Goal: Browse casually

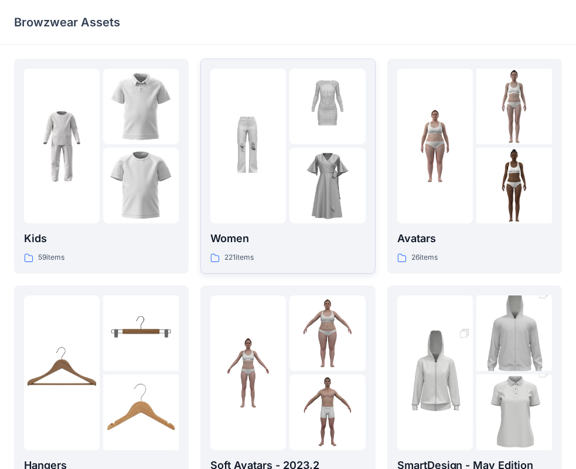
click at [234, 238] on p "Women" at bounding box center [287, 238] width 155 height 16
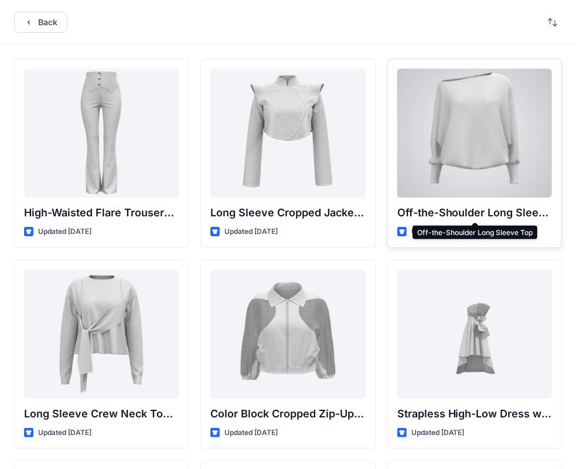
click at [441, 211] on p "Off-the-Shoulder Long Sleeve Top" at bounding box center [474, 212] width 155 height 16
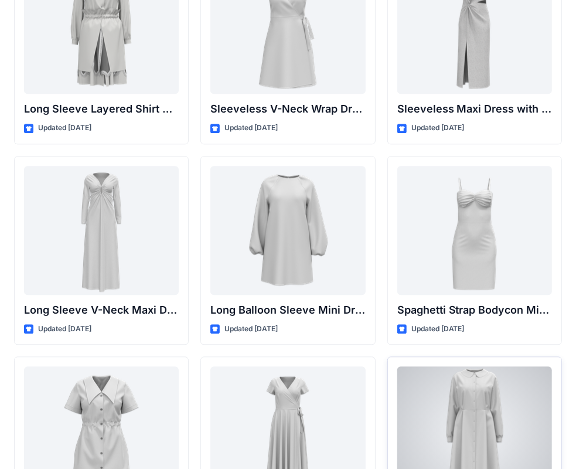
scroll to position [1707, 0]
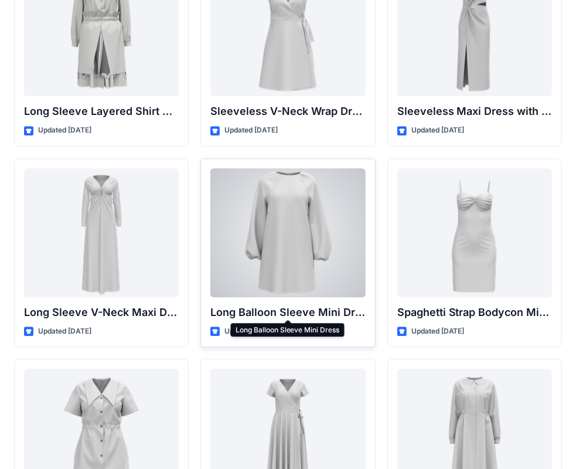
click at [281, 312] on p "Long Balloon Sleeve Mini Dress" at bounding box center [287, 312] width 155 height 16
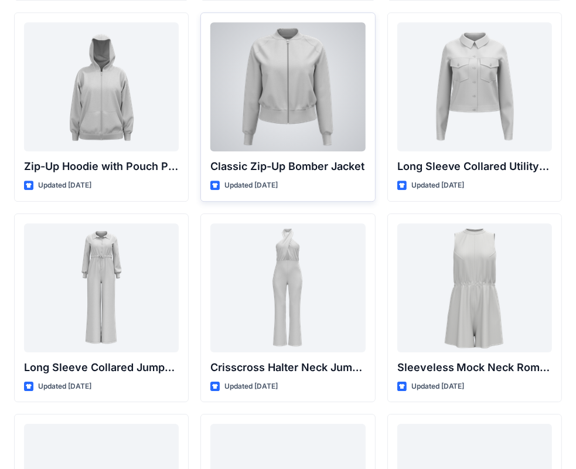
scroll to position [2314, 0]
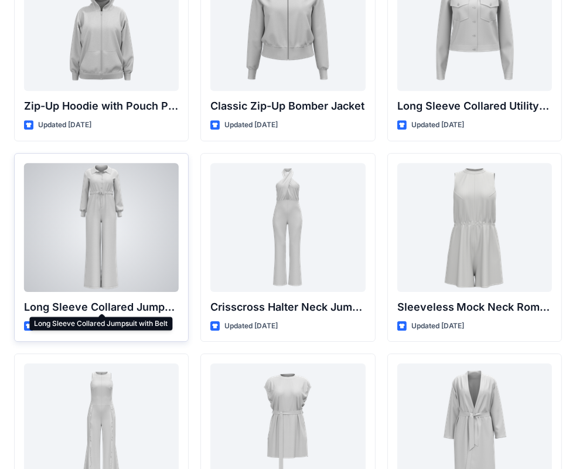
click at [80, 303] on p "Long Sleeve Collared Jumpsuit with Belt" at bounding box center [101, 307] width 155 height 16
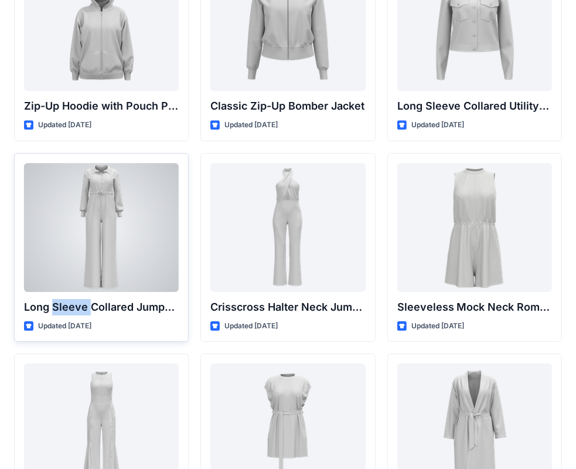
click at [80, 303] on p "Long Sleeve Collared Jumpsuit with Belt" at bounding box center [101, 307] width 155 height 16
copy p "Sleeve"
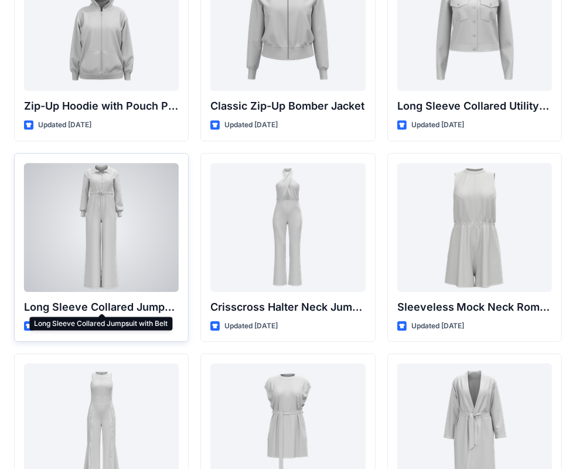
click at [139, 303] on p "Long Sleeve Collared Jumpsuit with Belt" at bounding box center [101, 307] width 155 height 16
click at [111, 309] on p "Long Sleeve Collared Jumpsuit with Belt" at bounding box center [101, 307] width 155 height 16
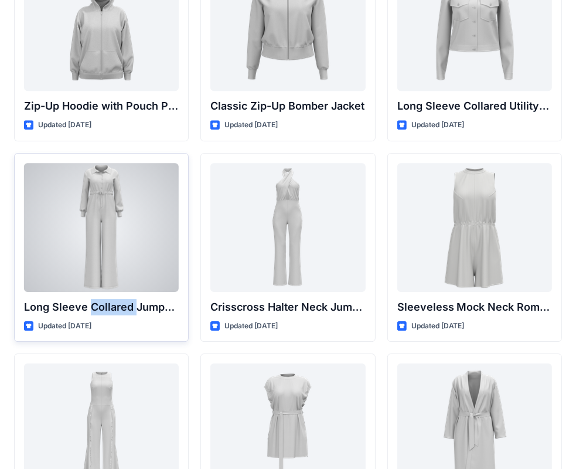
copy p "Collared"
click at [111, 309] on p "Long Sleeve Collared Jumpsuit with Belt" at bounding box center [101, 307] width 155 height 16
click at [63, 324] on p "Updated [DATE]" at bounding box center [64, 326] width 53 height 12
click at [91, 327] on p "Updated [DATE]" at bounding box center [64, 326] width 53 height 12
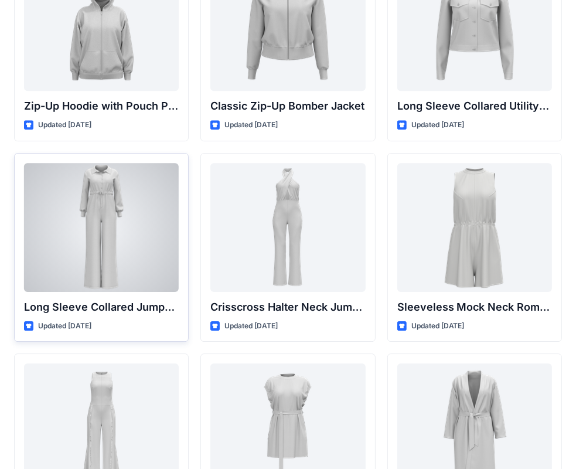
click at [91, 327] on p "Updated [DATE]" at bounding box center [64, 326] width 53 height 12
copy p "months"
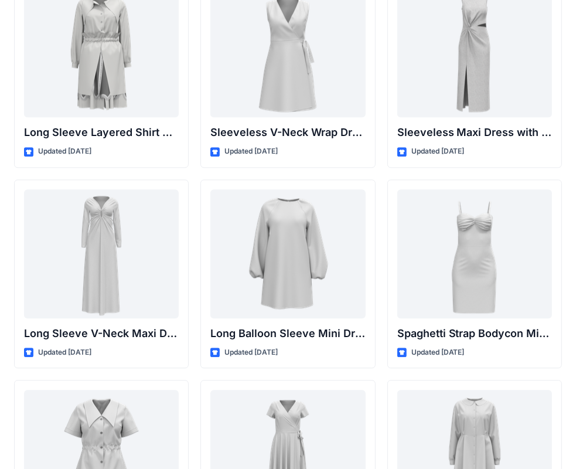
scroll to position [1699, 0]
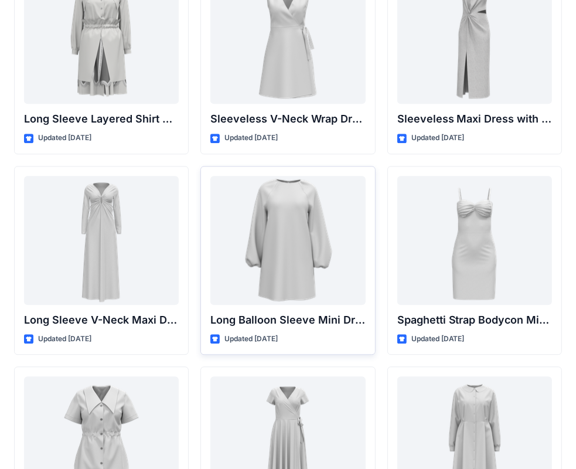
click at [254, 316] on p "Long Balloon Sleeve Mini Dress" at bounding box center [287, 320] width 155 height 16
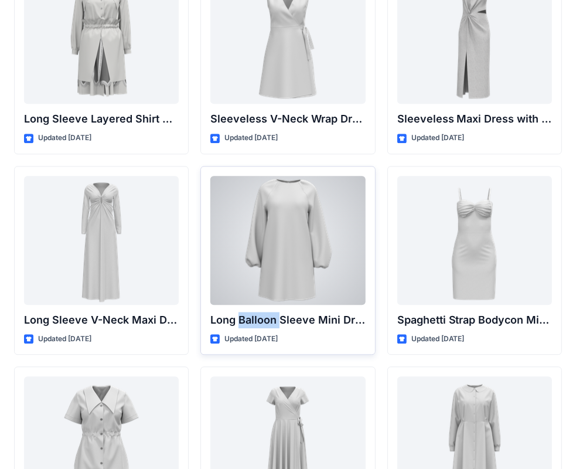
click at [254, 316] on p "Long Balloon Sleeve Mini Dress" at bounding box center [287, 320] width 155 height 16
click at [300, 329] on div "Long Balloon Sleeve Mini Dress Updated [DATE]" at bounding box center [287, 260] width 175 height 189
click at [278, 336] on p "Updated [DATE]" at bounding box center [250, 339] width 53 height 12
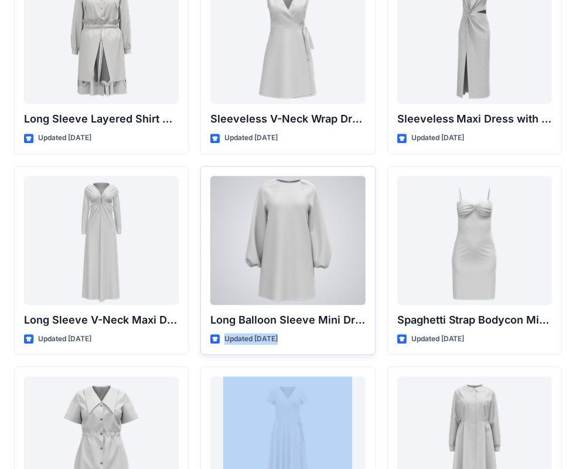
click at [278, 336] on p "Updated [DATE]" at bounding box center [250, 339] width 53 height 12
click at [316, 231] on div at bounding box center [287, 240] width 155 height 129
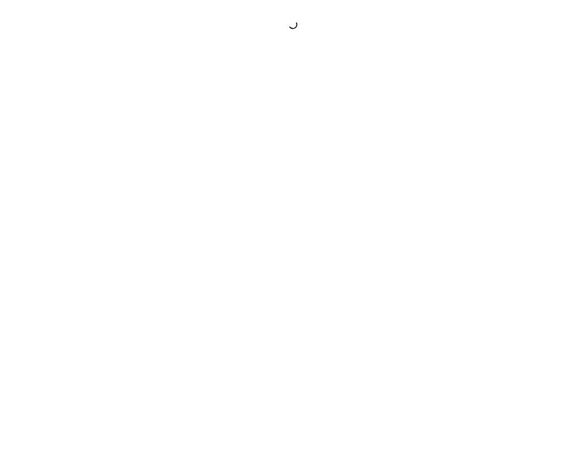
click at [316, 231] on div at bounding box center [293, 234] width 586 height 469
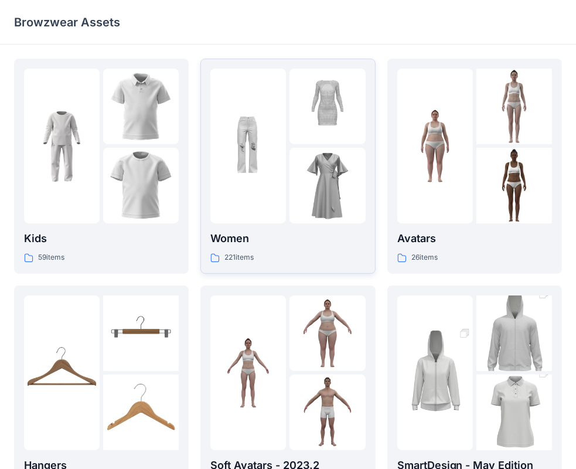
click at [285, 251] on div "221 items" at bounding box center [287, 257] width 155 height 12
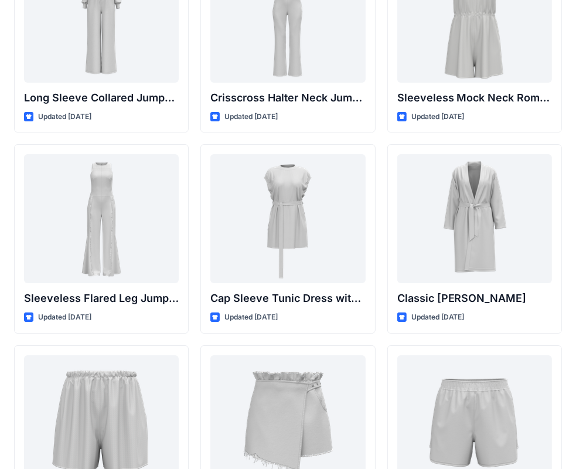
scroll to position [2519, 0]
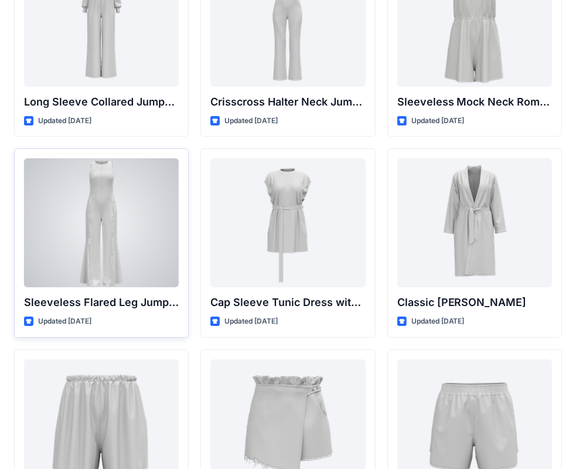
click at [131, 220] on div at bounding box center [101, 222] width 155 height 129
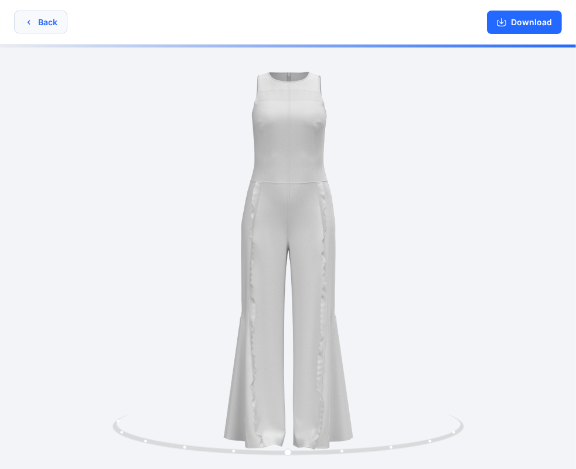
click at [42, 19] on button "Back" at bounding box center [40, 22] width 53 height 23
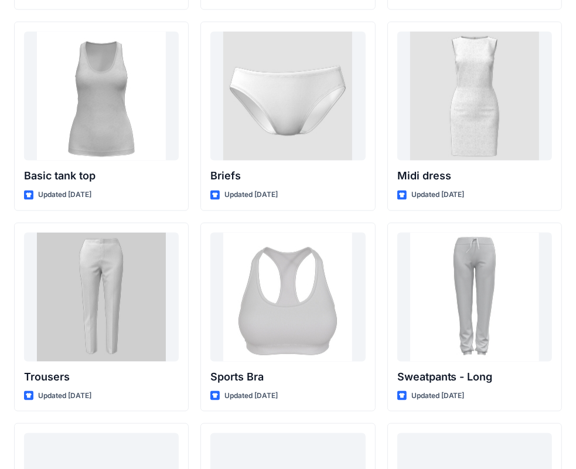
scroll to position [9608, 0]
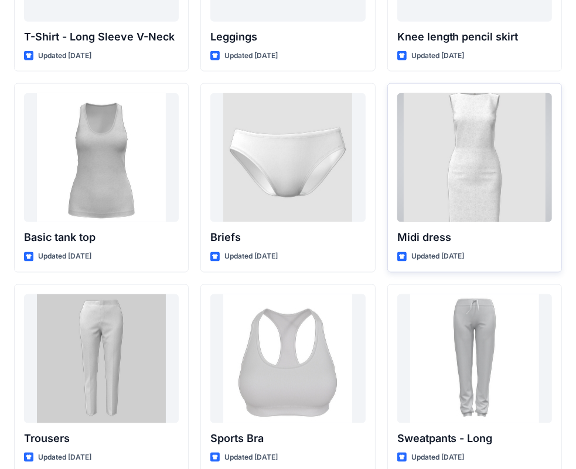
click at [488, 127] on div at bounding box center [474, 157] width 155 height 129
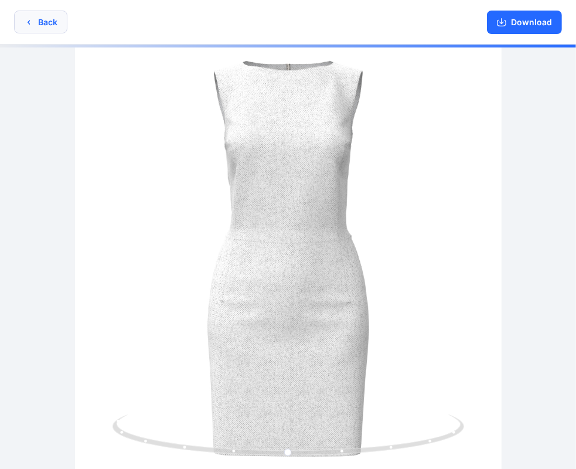
click at [31, 28] on button "Back" at bounding box center [40, 22] width 53 height 23
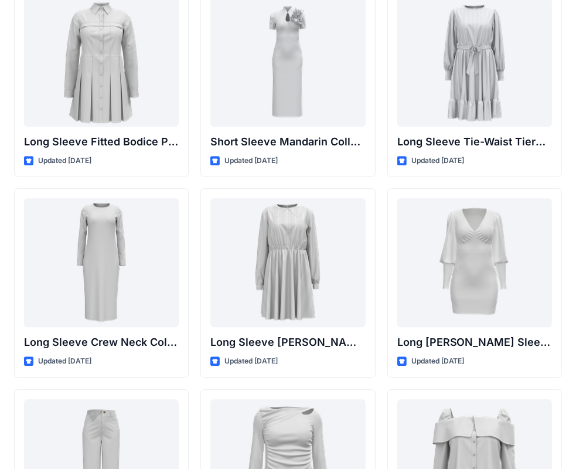
scroll to position [4745, 0]
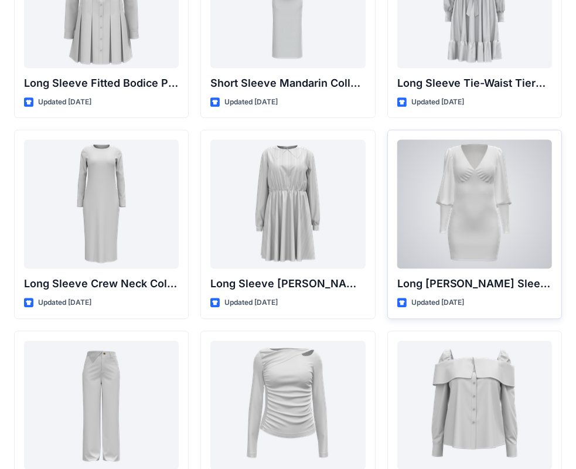
click at [480, 224] on div at bounding box center [474, 203] width 155 height 129
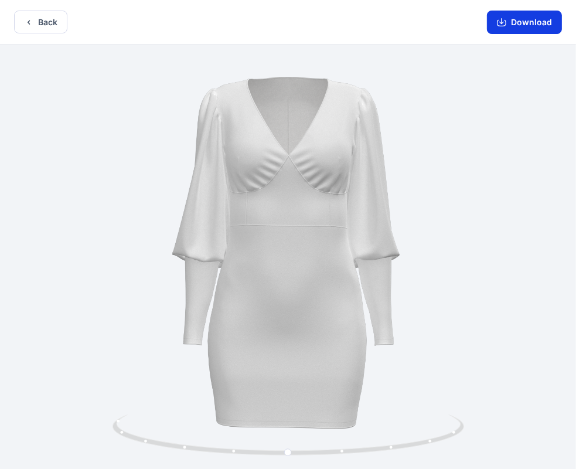
click at [544, 28] on button "Download" at bounding box center [524, 22] width 75 height 23
click at [542, 25] on button "Download" at bounding box center [524, 22] width 75 height 23
